Goal: Browse casually

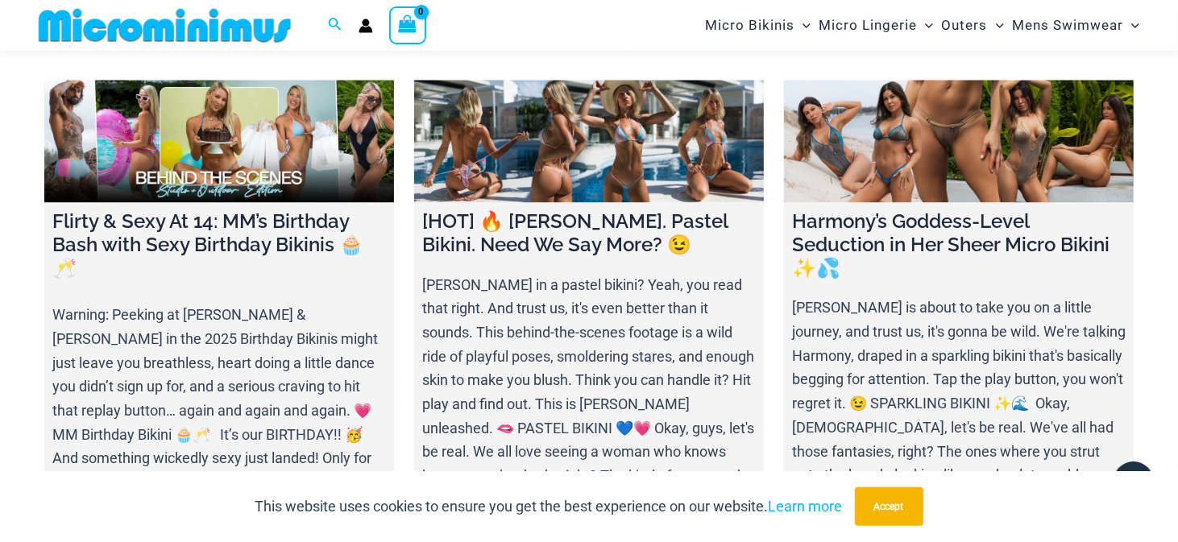
scroll to position [5468, 0]
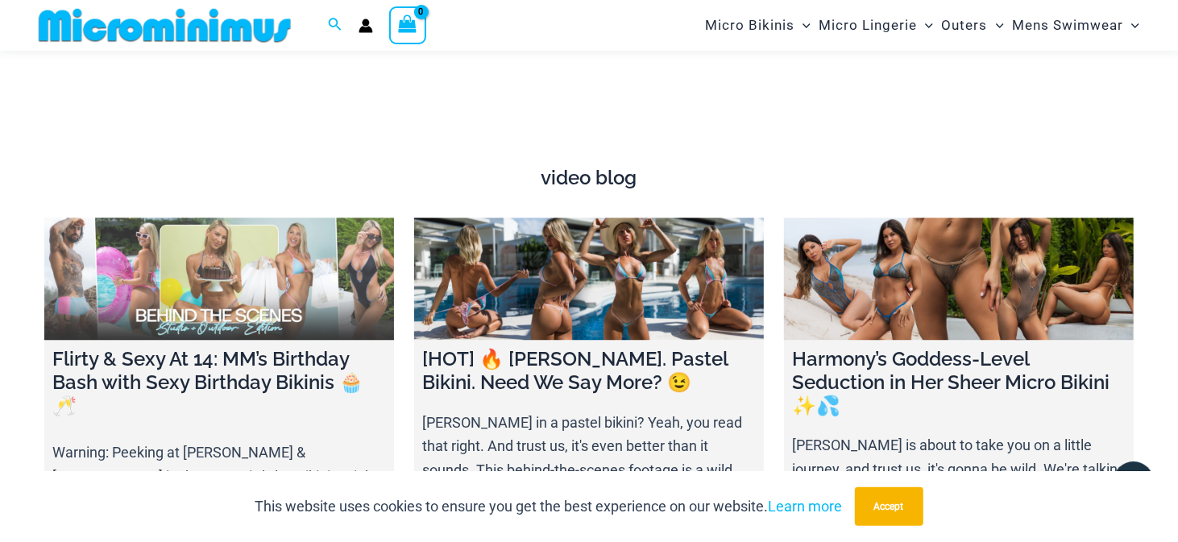
click at [305, 281] on link at bounding box center [219, 279] width 350 height 123
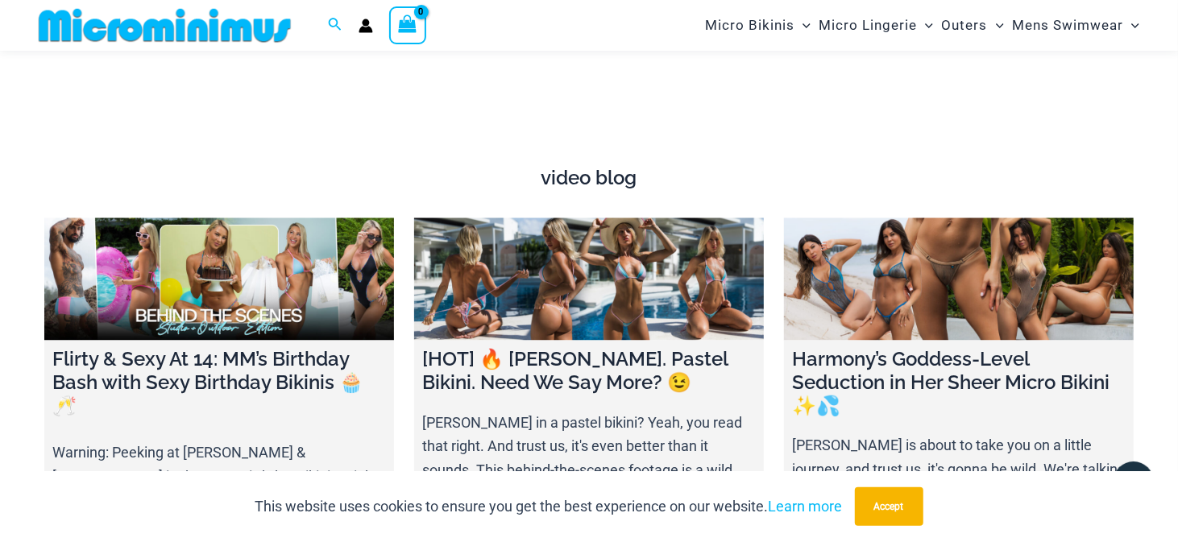
scroll to position [5442, 0]
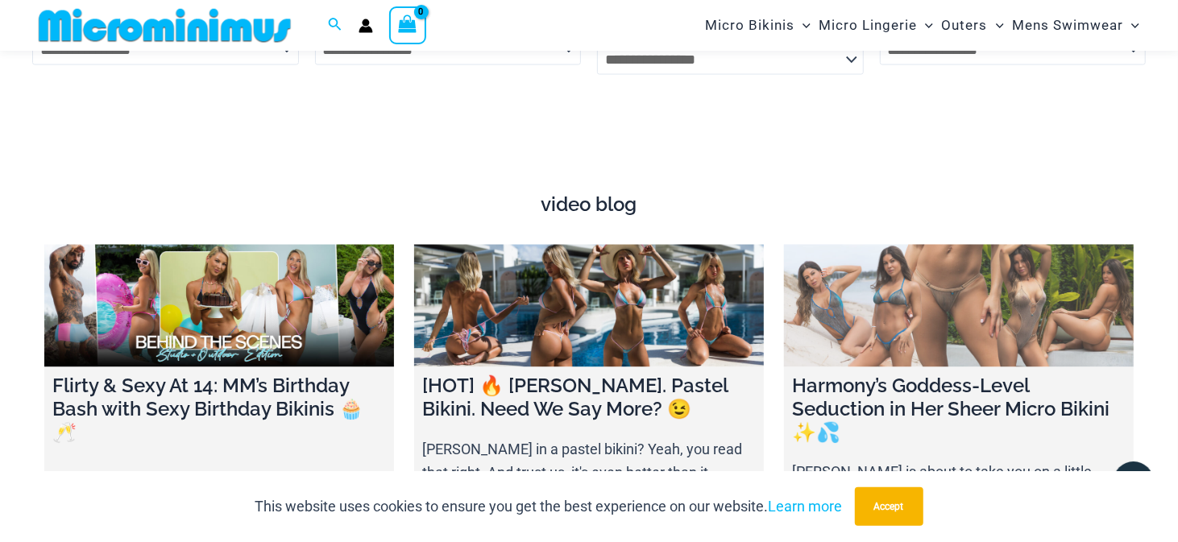
click at [883, 255] on link at bounding box center [959, 306] width 350 height 123
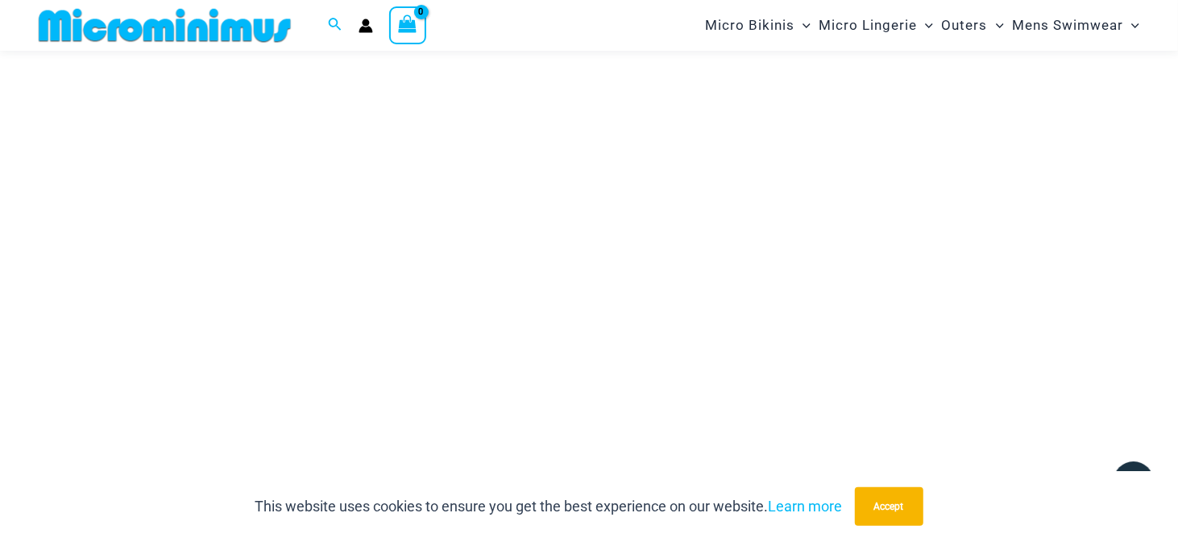
scroll to position [230, 0]
